Goal: Use online tool/utility: Utilize a website feature to perform a specific function

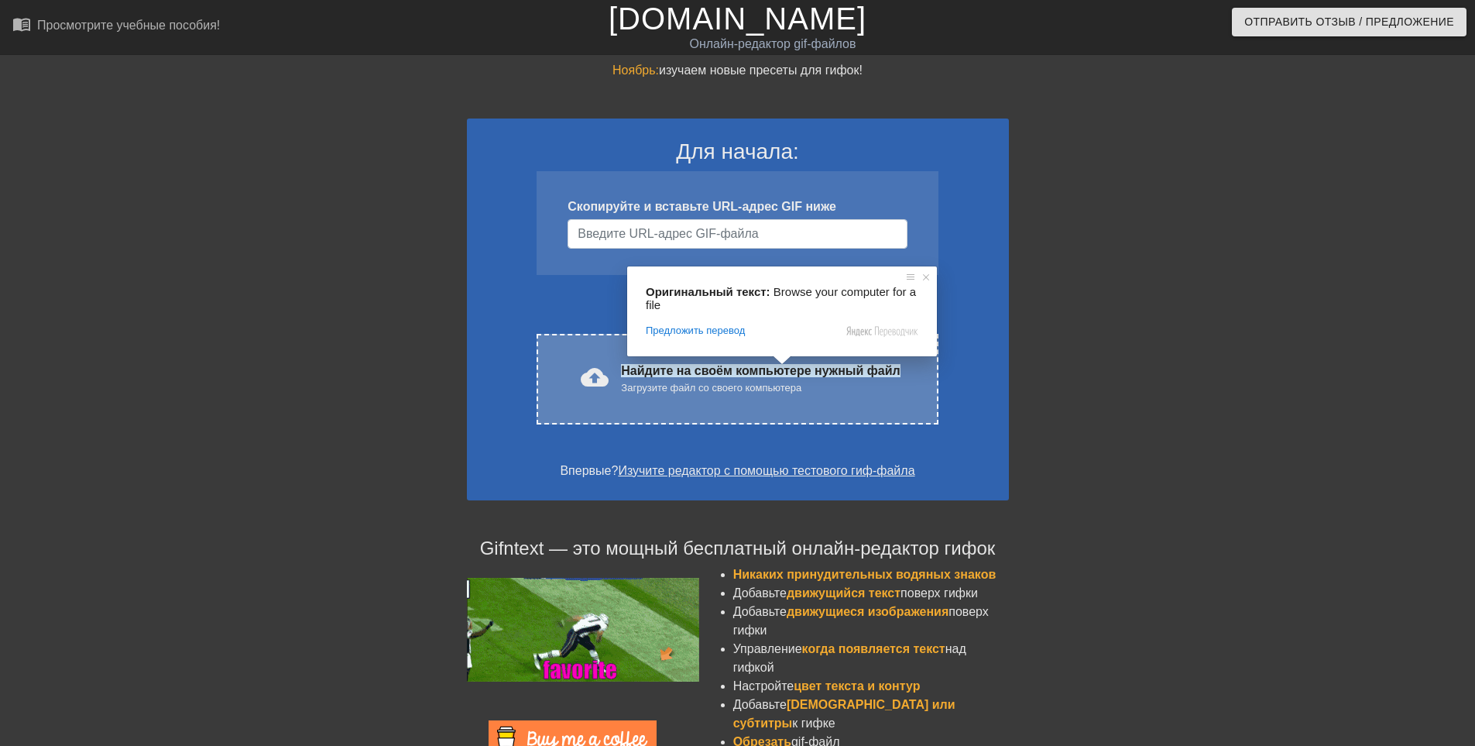
click at [804, 404] on div "cloud_upload загрузить Найдите на своём компьютере нужный файл Загрузите файл с…" at bounding box center [737, 379] width 401 height 91
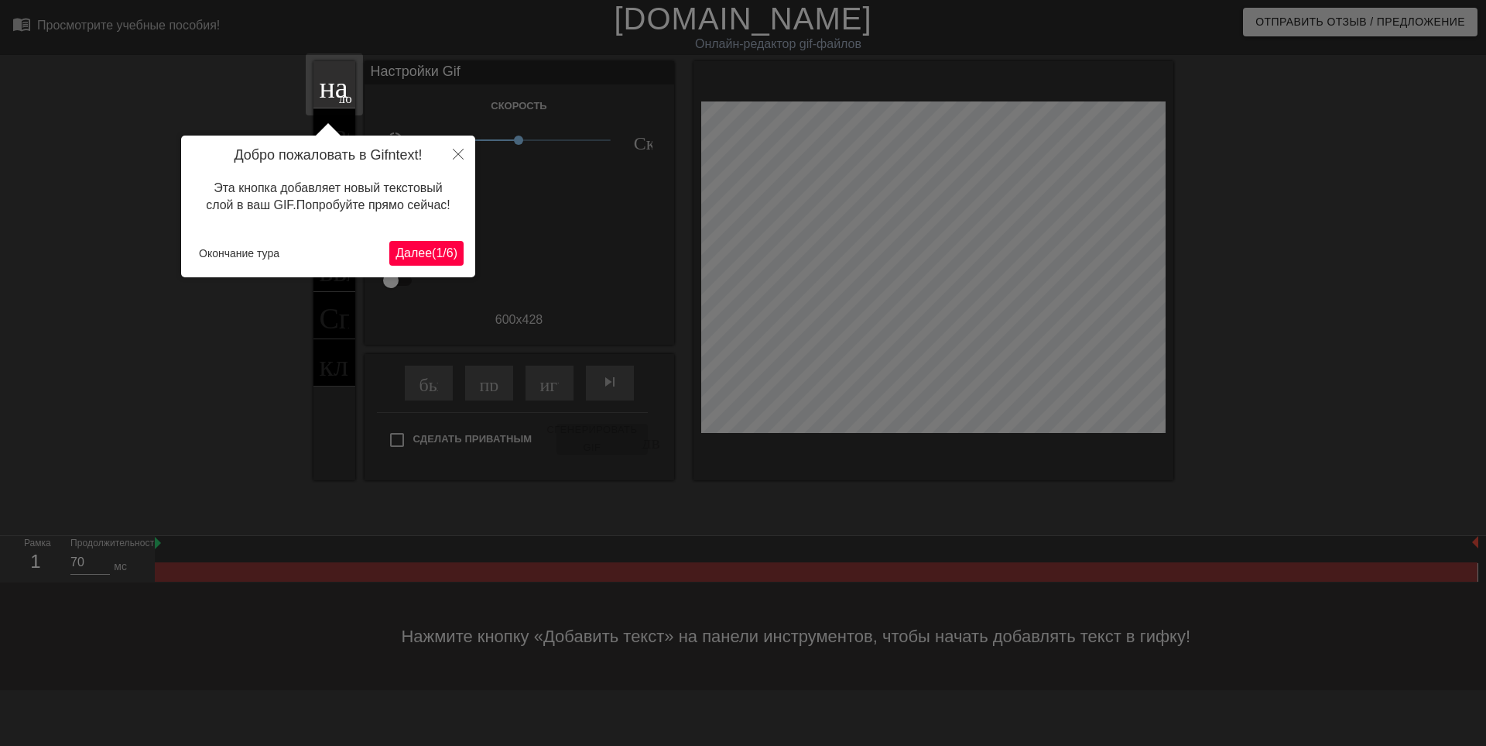
click at [1303, 311] on div at bounding box center [743, 373] width 1486 height 746
click at [457, 153] on icon "Закрыть" at bounding box center [458, 154] width 11 height 11
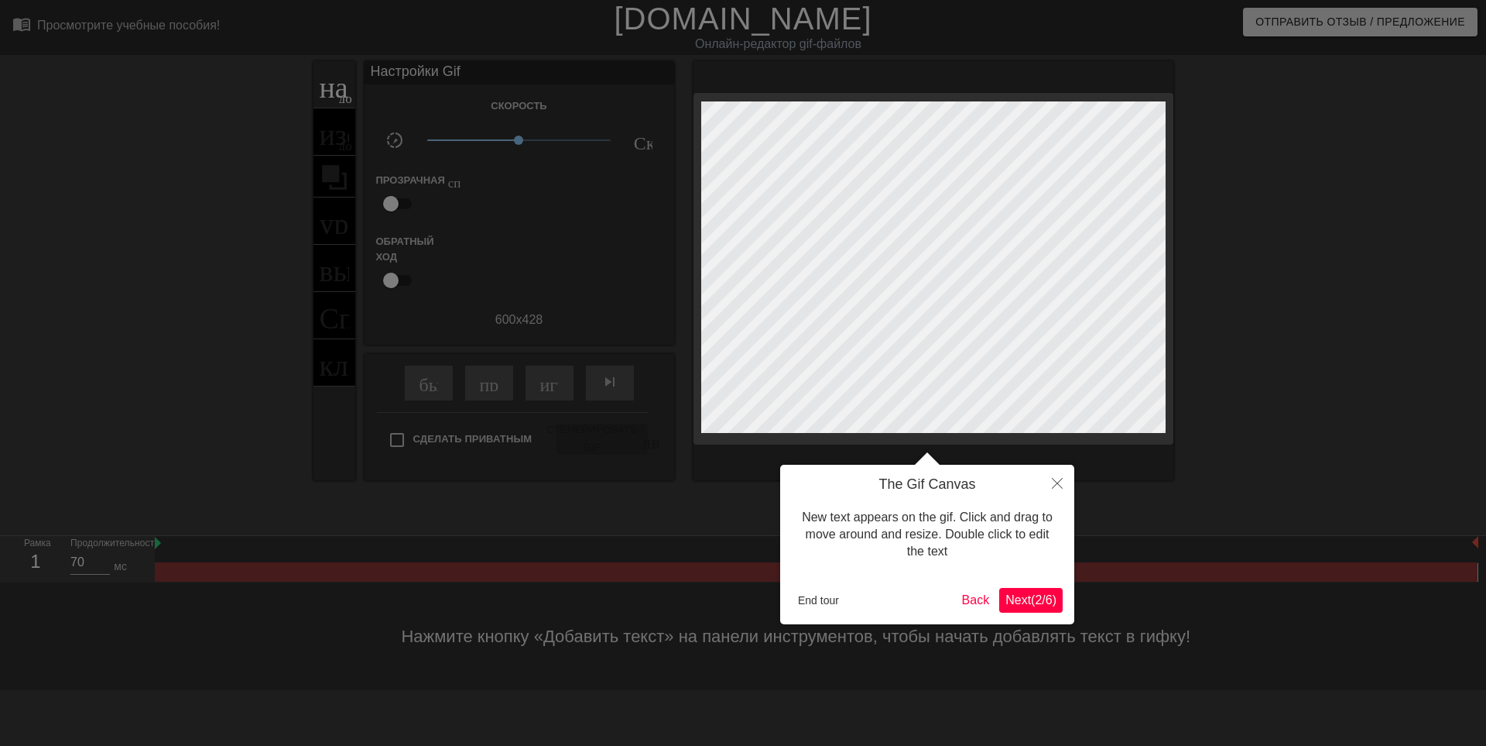
click at [1028, 597] on span "Next ( 2 / 6 )" at bounding box center [1031, 599] width 51 height 13
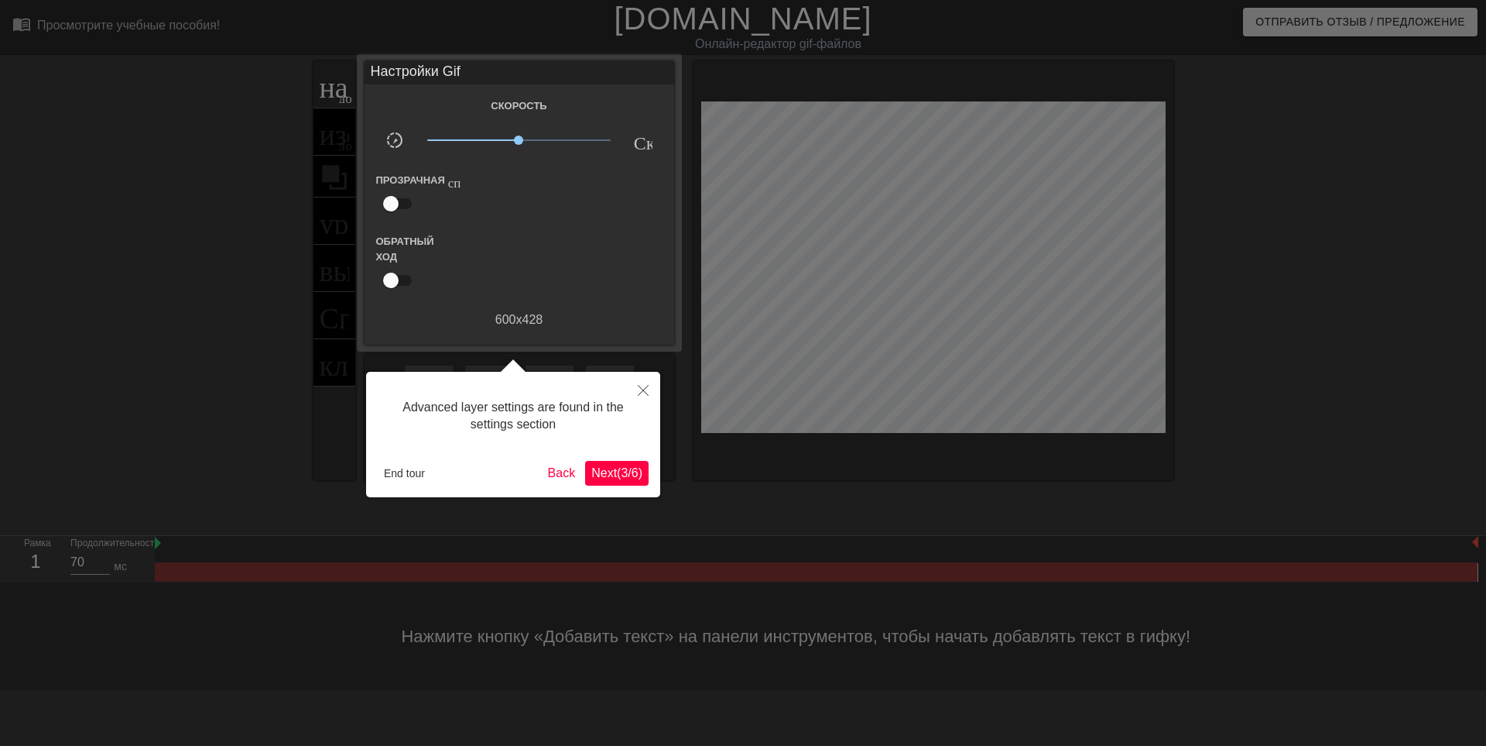
click at [615, 471] on span "Next ( 3 / 6 )" at bounding box center [616, 472] width 51 height 13
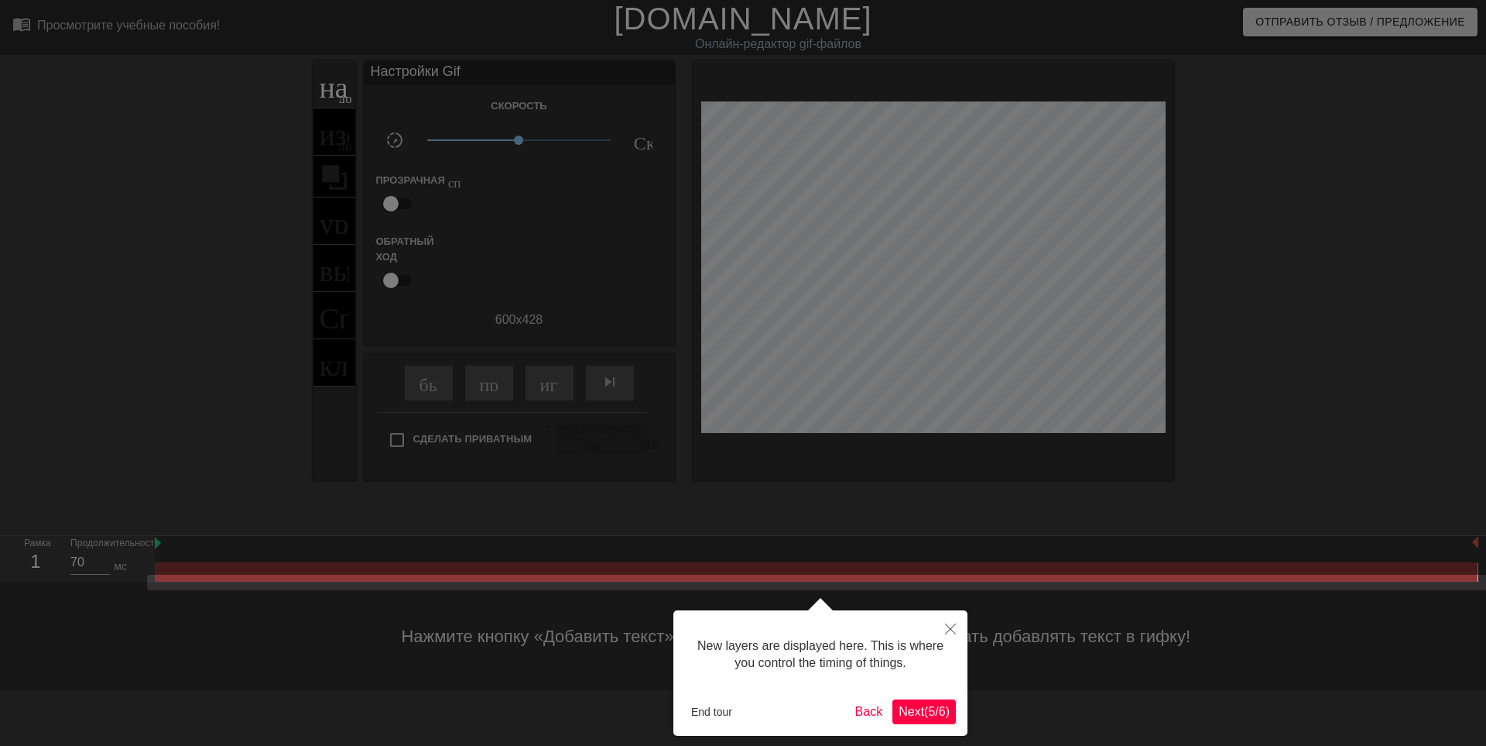
click at [919, 716] on span "Next ( 5 / 6 )" at bounding box center [924, 711] width 51 height 13
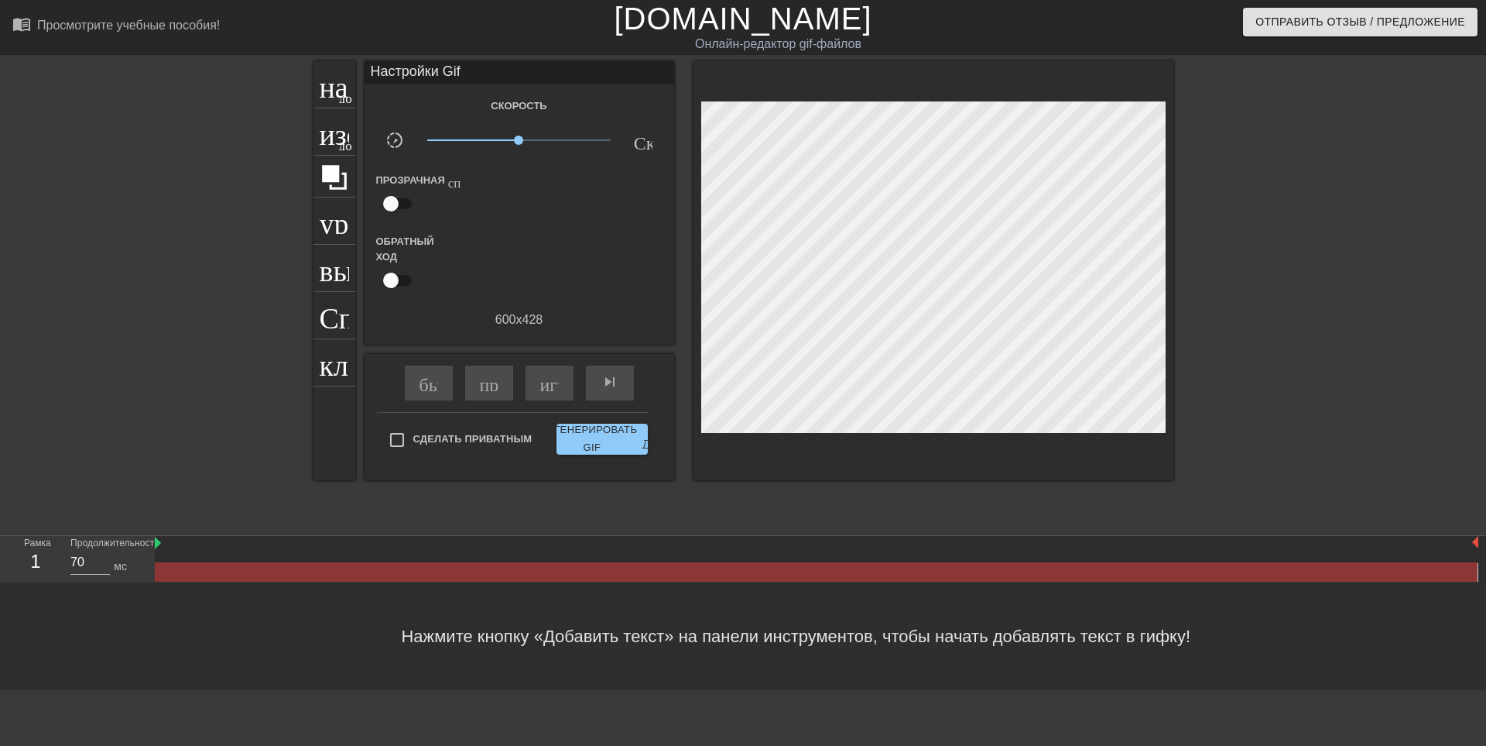
click at [1207, 381] on div "название добавить_круг изображение добавить_круг урожай выбор_размера_фото_боль…" at bounding box center [743, 293] width 1486 height 465
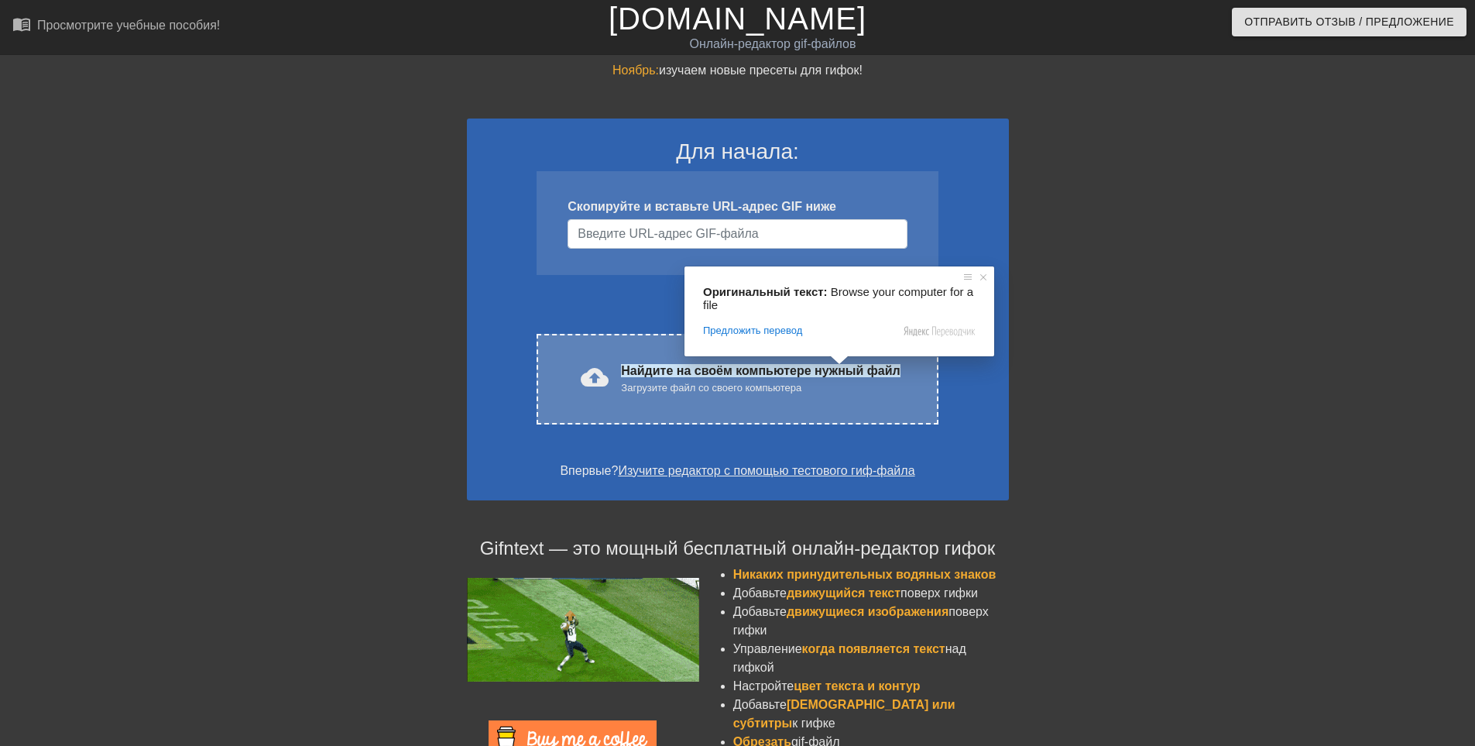
click at [724, 364] on ya-tr-span "Найдите на своём компьютере нужный файл" at bounding box center [760, 370] width 279 height 13
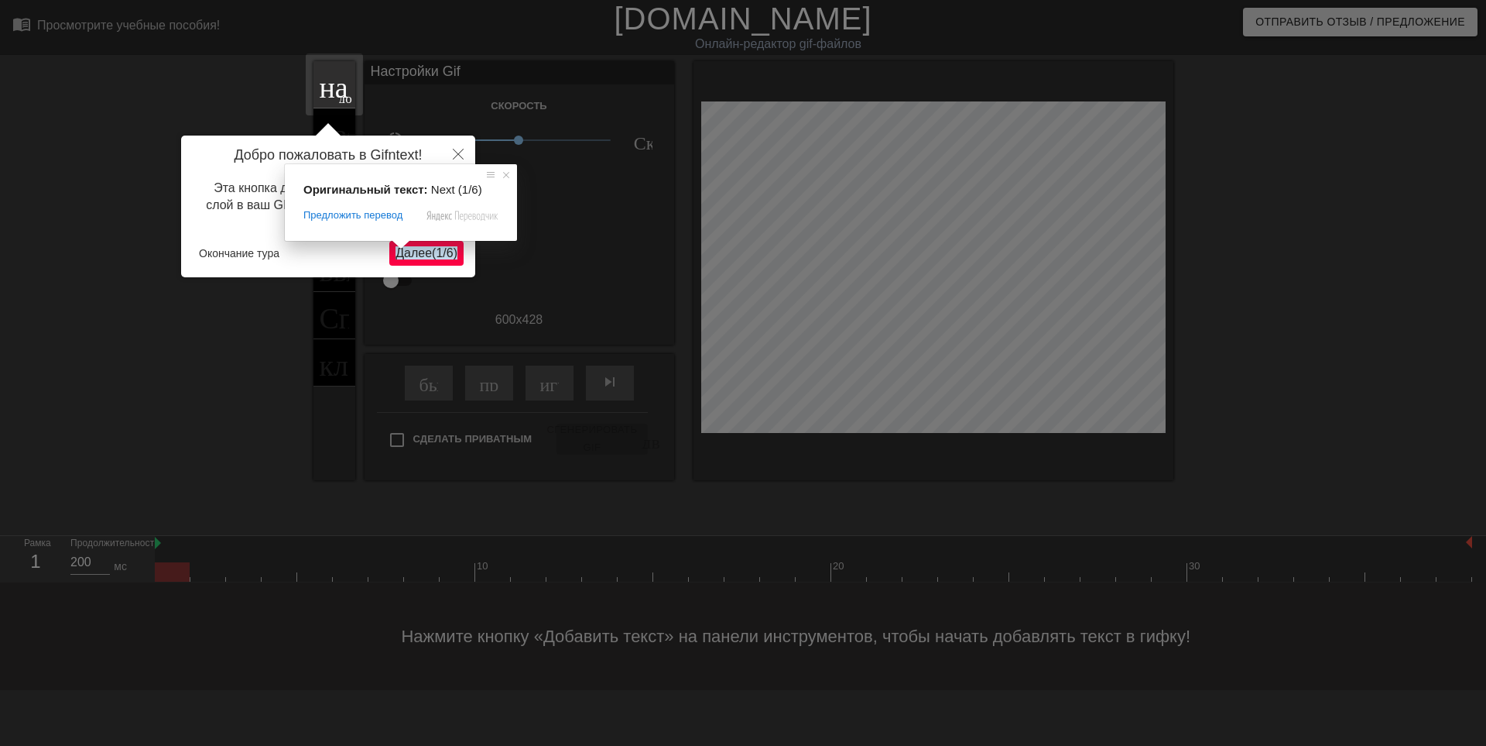
click at [425, 256] on ya-tr-span "Далее" at bounding box center [414, 252] width 36 height 13
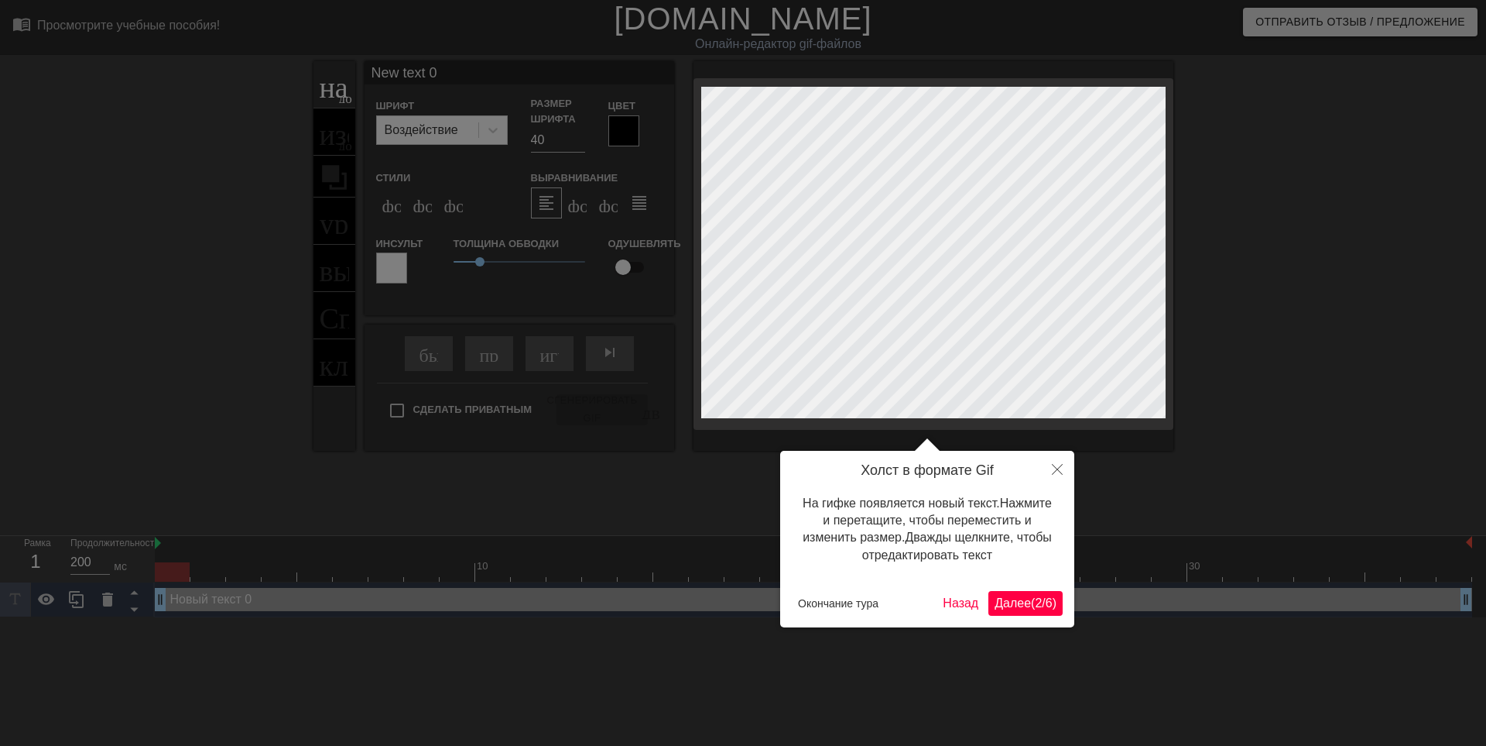
click at [1031, 605] on ya-tr-span "(" at bounding box center [1033, 602] width 4 height 13
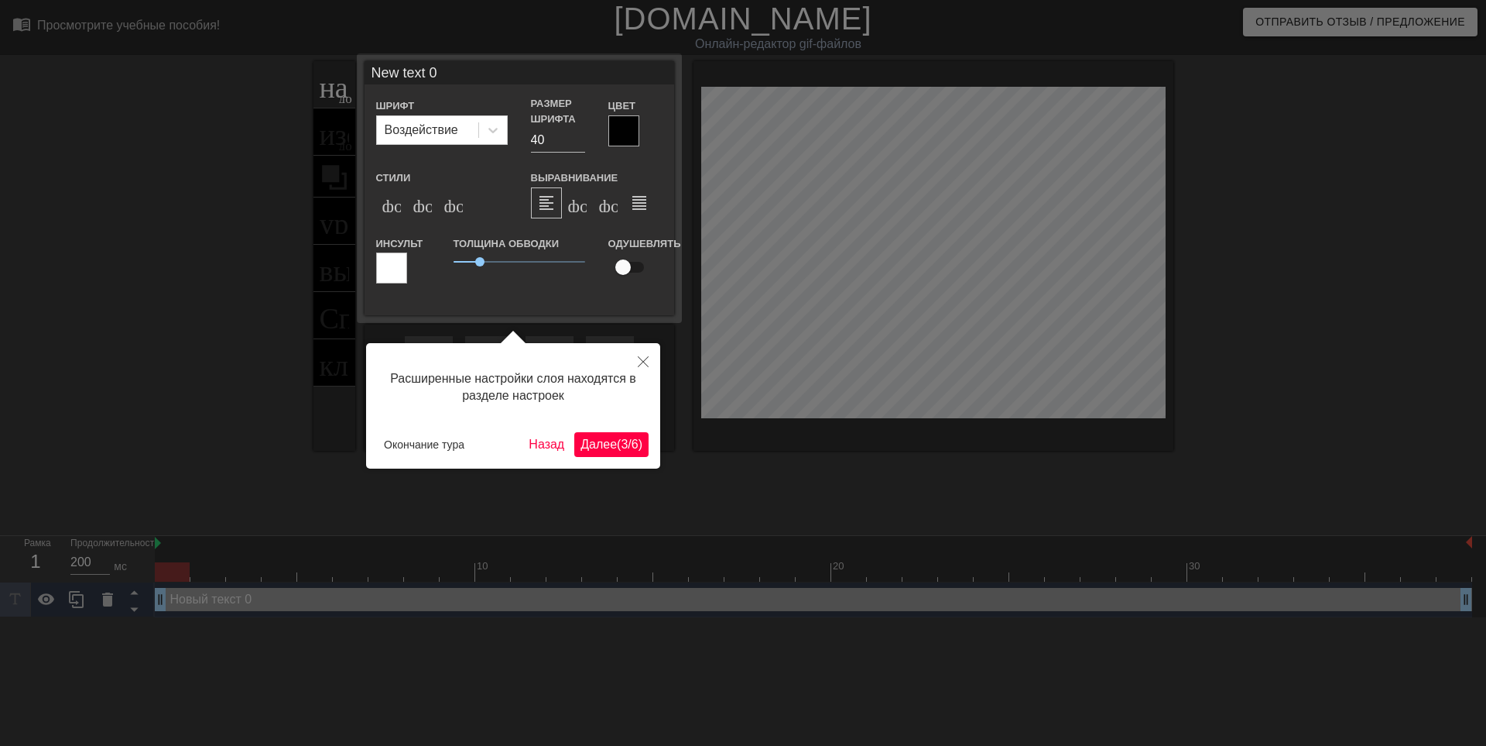
click at [618, 447] on ya-tr-span "(" at bounding box center [619, 443] width 4 height 13
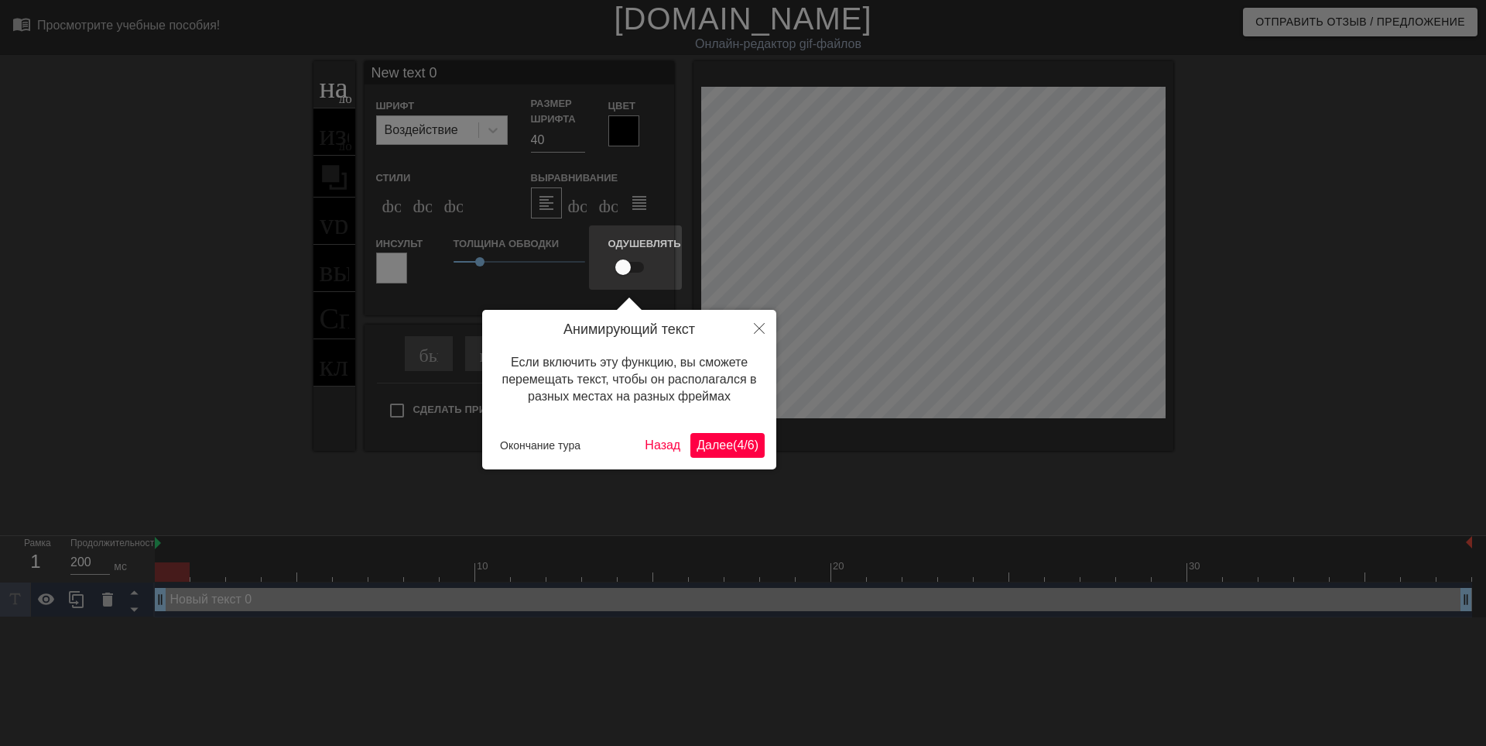
click at [751, 442] on ya-tr-span "6" at bounding box center [751, 444] width 7 height 13
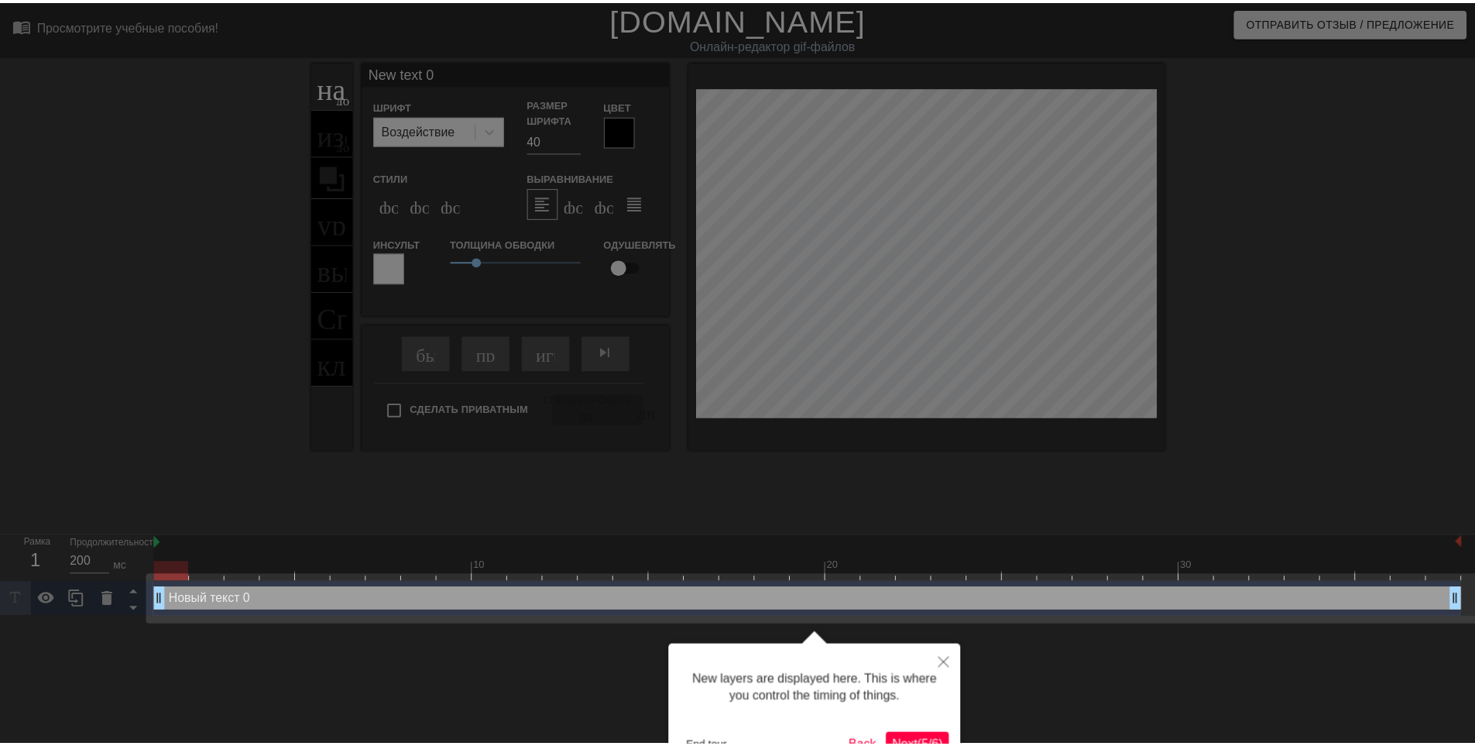
scroll to position [16, 0]
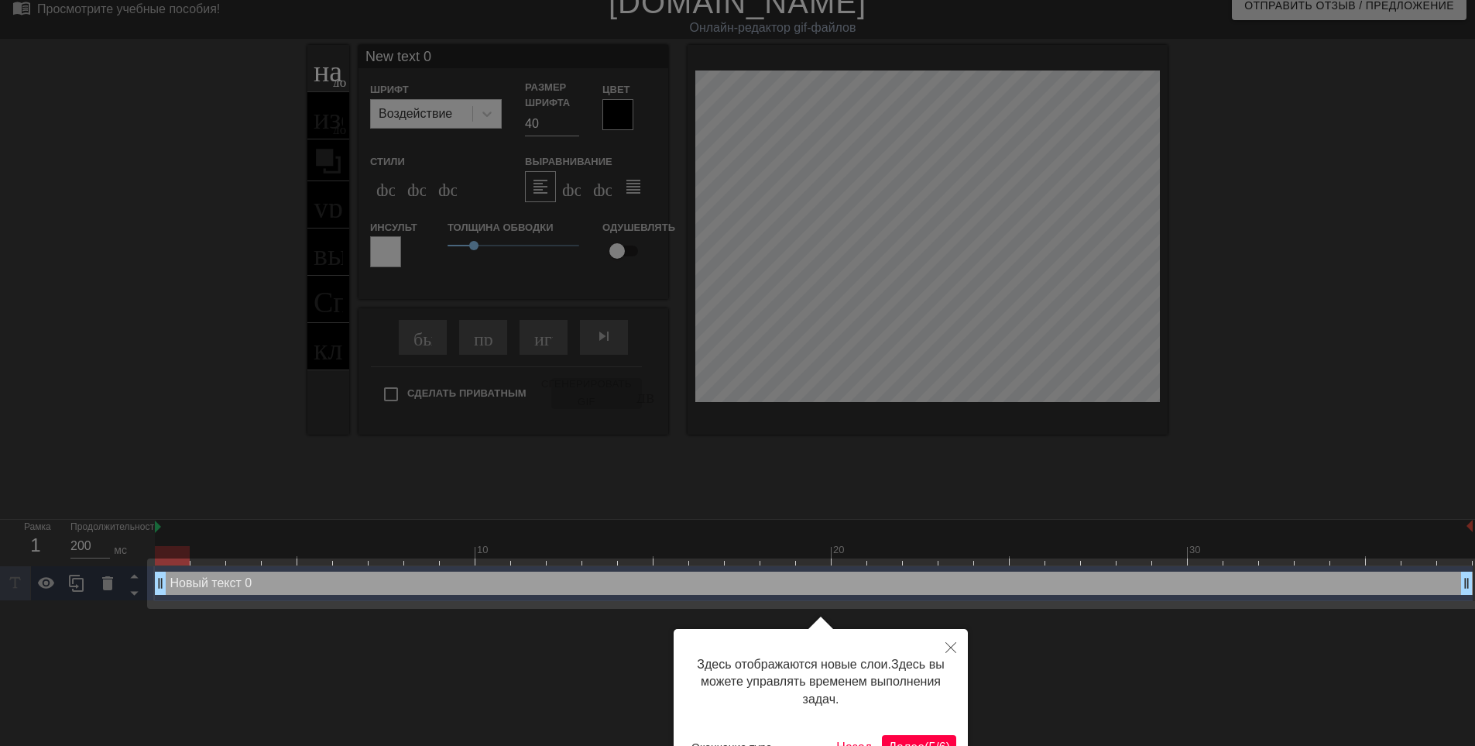
click at [924, 741] on ya-tr-span "(" at bounding box center [926, 746] width 4 height 13
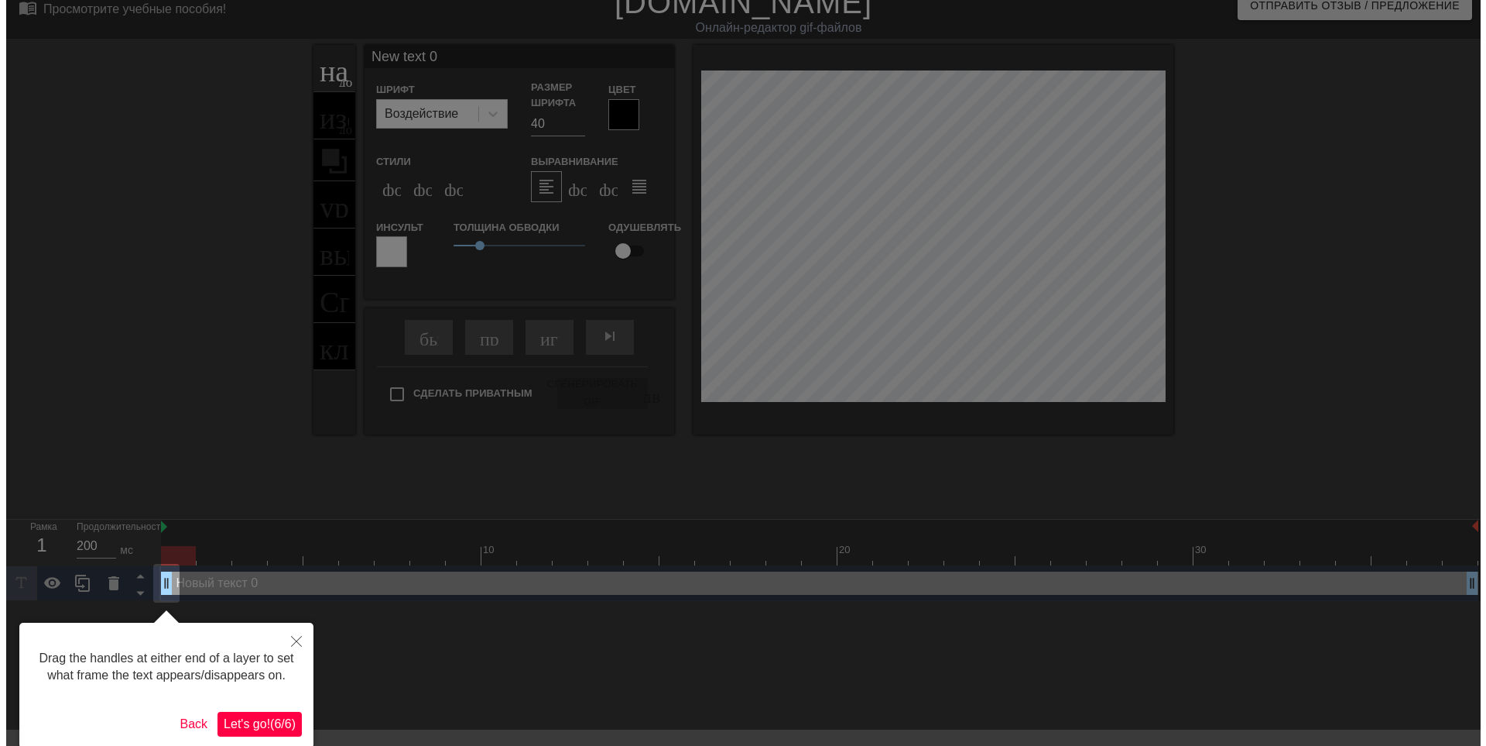
scroll to position [0, 0]
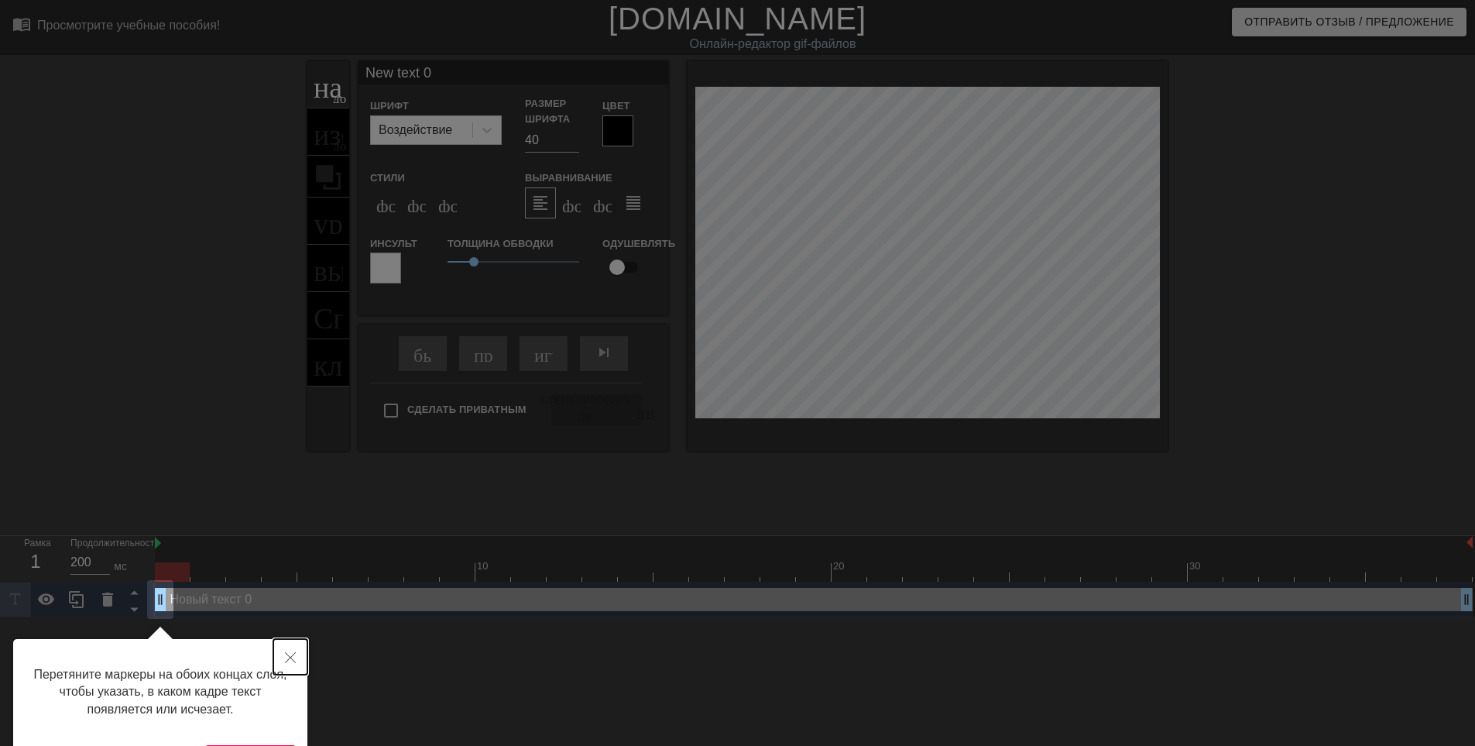
click at [293, 658] on icon "Закрыть" at bounding box center [290, 657] width 11 height 11
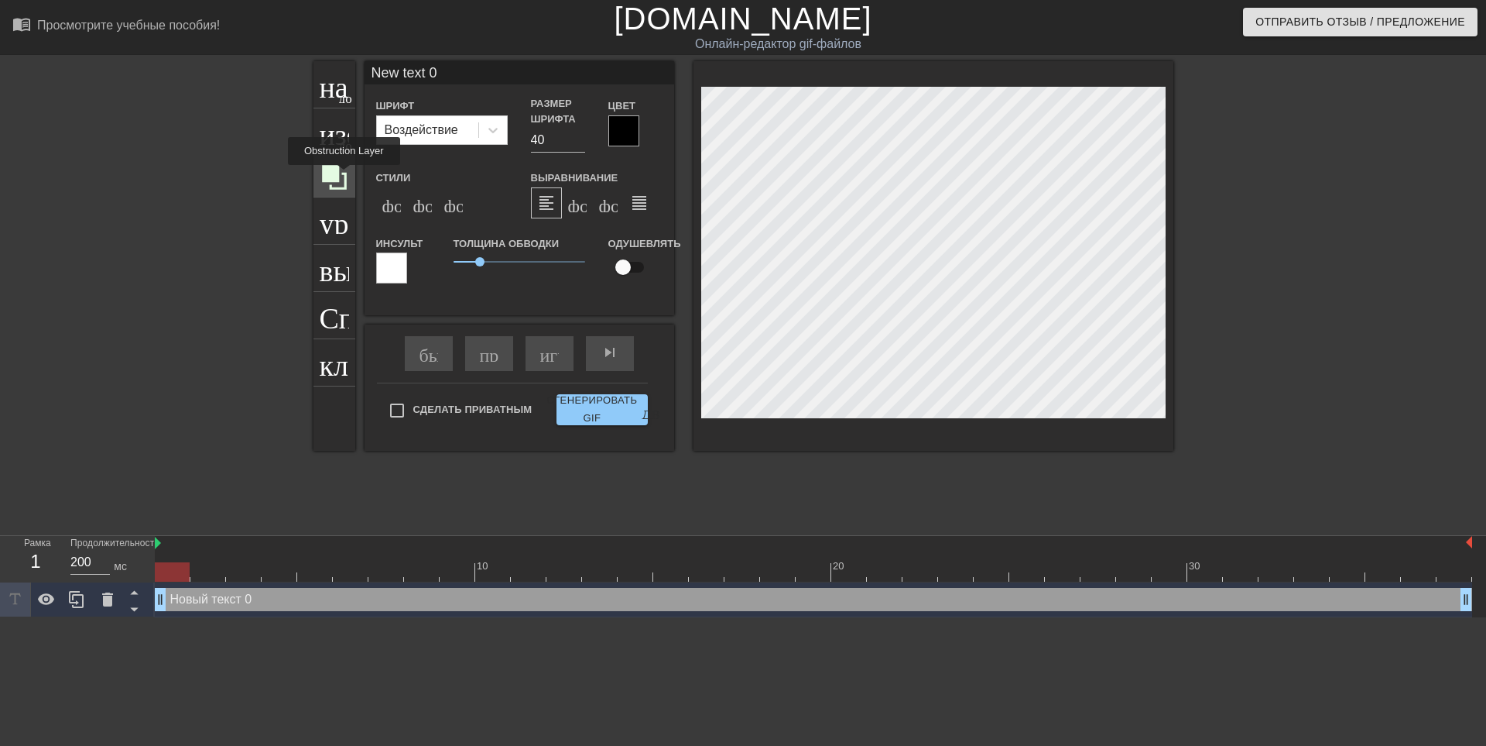
click at [344, 176] on icon at bounding box center [334, 177] width 29 height 29
